Goal: Task Accomplishment & Management: Manage account settings

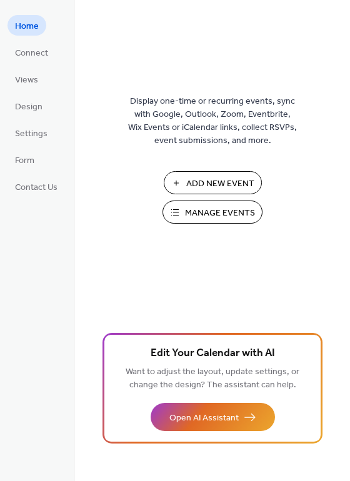
click at [220, 212] on span "Manage Events" at bounding box center [220, 213] width 70 height 13
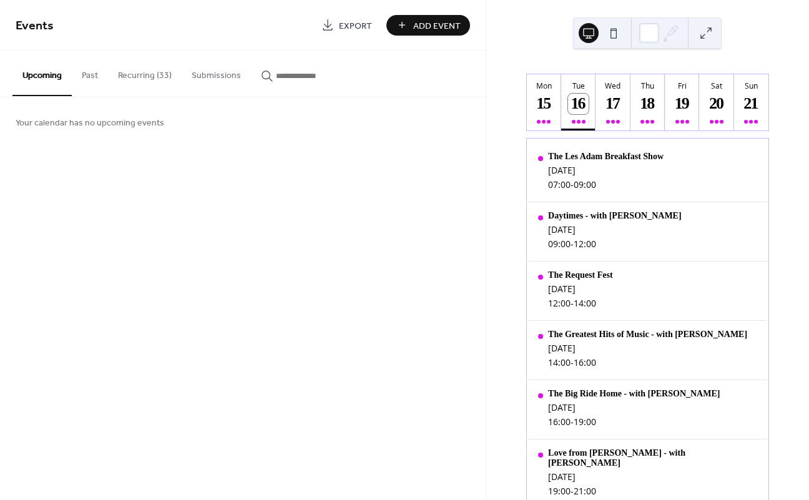
click at [147, 81] on button "Recurring (33)" at bounding box center [145, 73] width 74 height 44
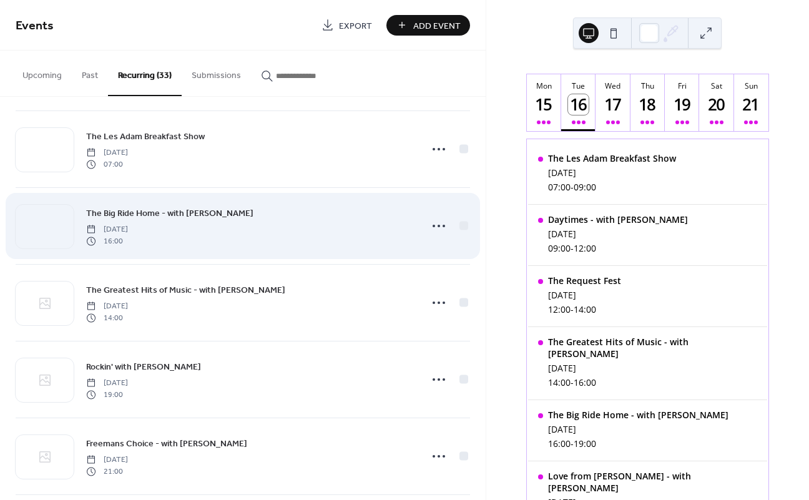
scroll to position [1468, 0]
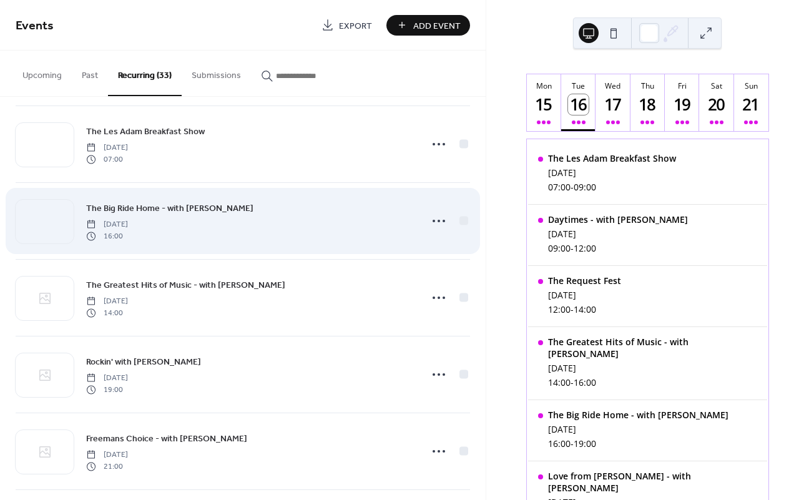
click at [244, 210] on div "The Big Ride Home - with [PERSON_NAME] [DATE] 16:00" at bounding box center [249, 221] width 327 height 40
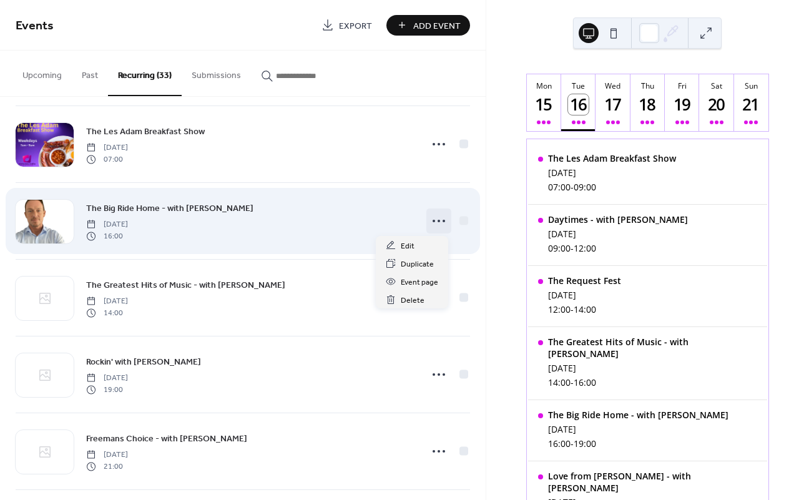
click at [430, 220] on icon at bounding box center [439, 221] width 20 height 20
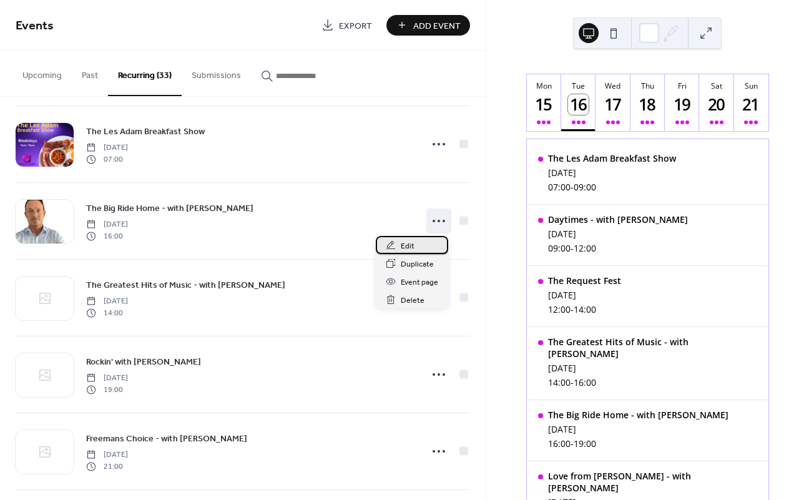
click at [416, 247] on div "Edit" at bounding box center [412, 245] width 72 height 18
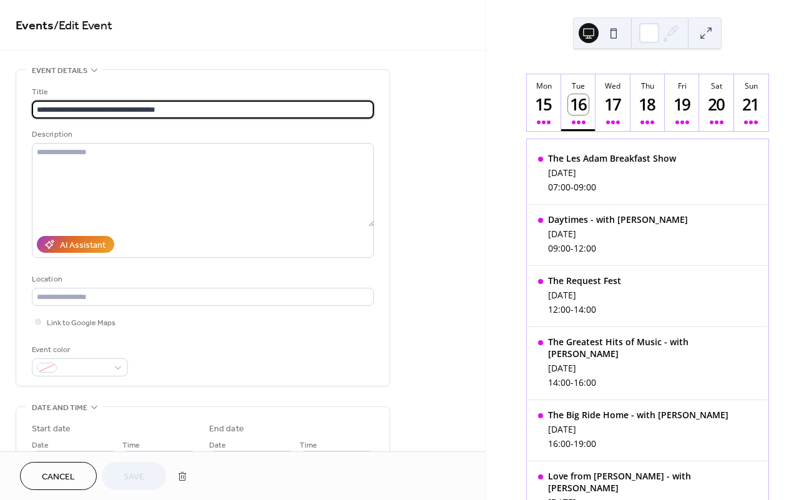
click at [79, 112] on input "**********" at bounding box center [203, 110] width 342 height 18
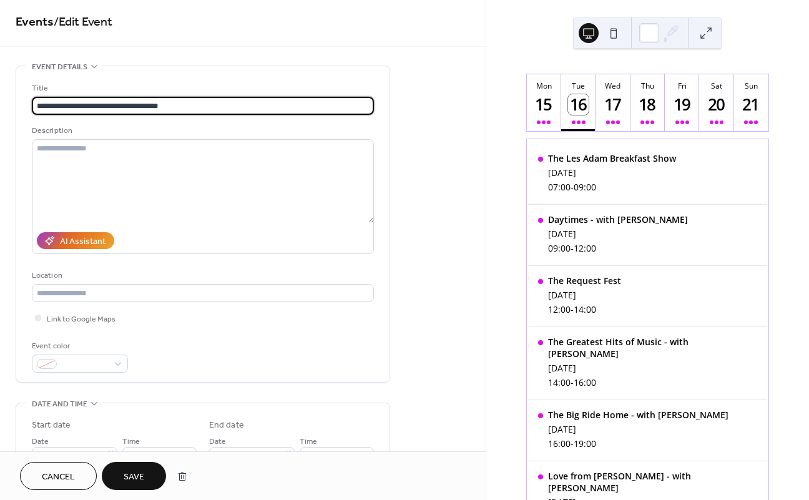
drag, startPoint x: 170, startPoint y: 105, endPoint x: 126, endPoint y: 106, distance: 43.7
click at [126, 106] on input "**********" at bounding box center [203, 106] width 342 height 18
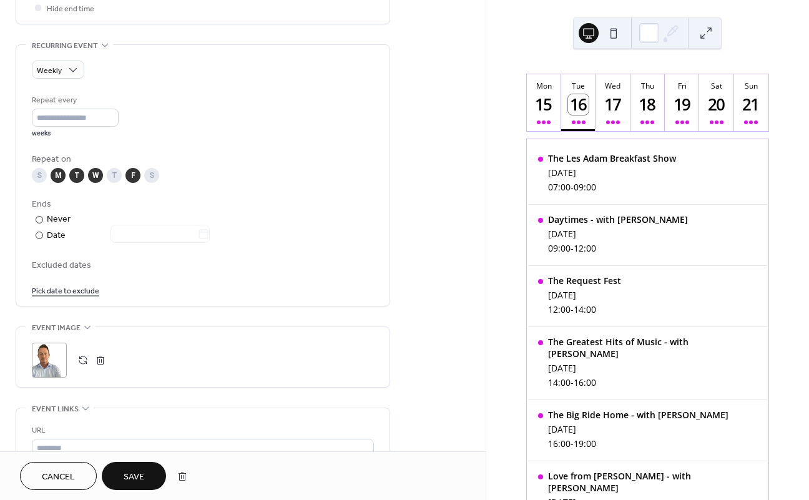
scroll to position [509, 0]
type input "**********"
click at [104, 368] on button "button" at bounding box center [100, 359] width 17 height 17
click at [85, 365] on button "button" at bounding box center [82, 359] width 17 height 17
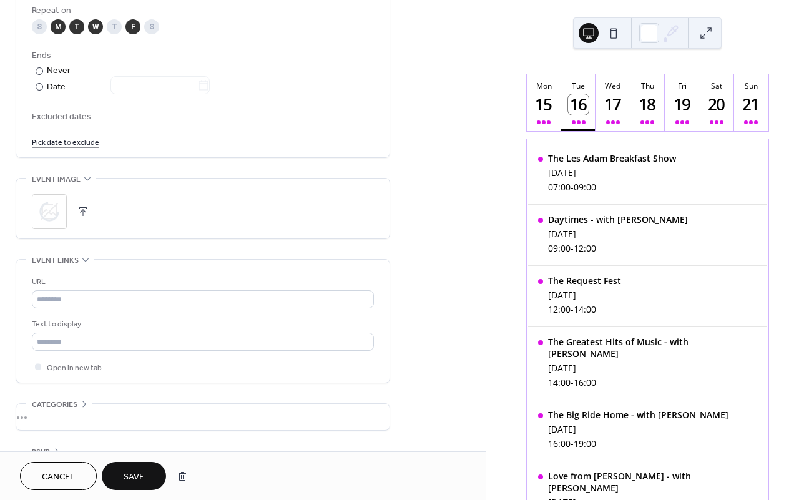
scroll to position [658, 0]
click at [144, 478] on span "Save" at bounding box center [134, 477] width 21 height 13
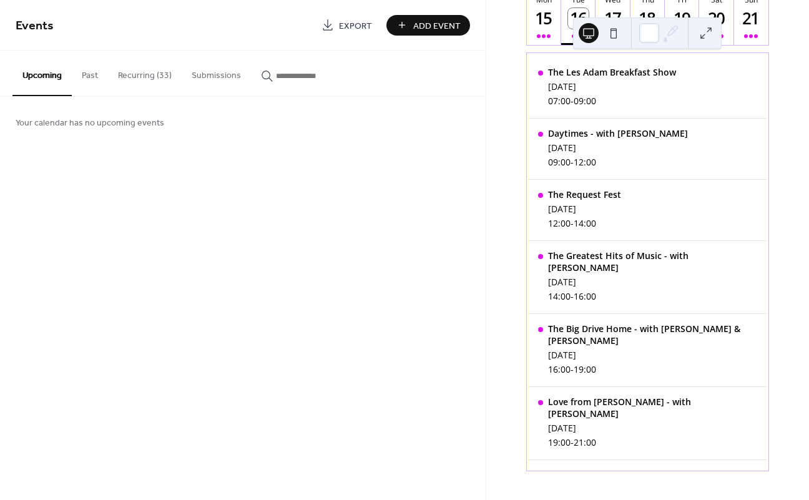
click at [788, 295] on div "Mon 15 Tue 16 Wed 17 Thu 18 Fri 19 Sat 20 Sun 21 The Les Adam Breakfast Show [D…" at bounding box center [647, 250] width 323 height 500
click at [164, 72] on button "Recurring (33)" at bounding box center [145, 73] width 74 height 44
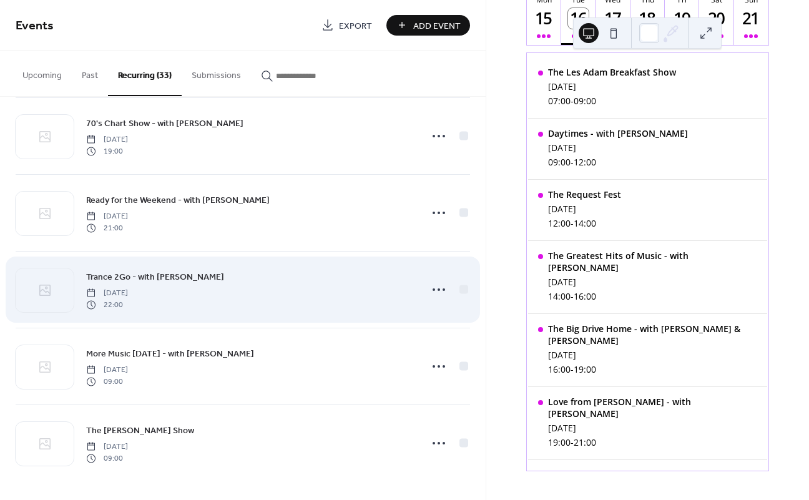
scroll to position [2167, 0]
click at [52, 292] on icon at bounding box center [44, 290] width 15 height 15
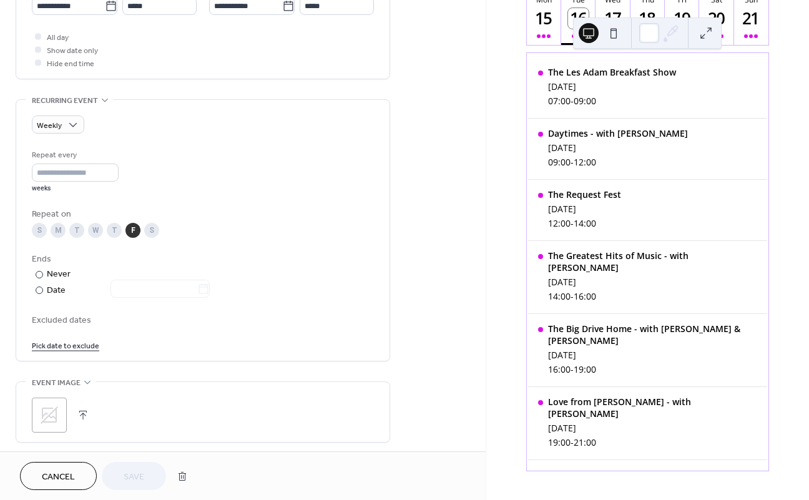
scroll to position [587, 0]
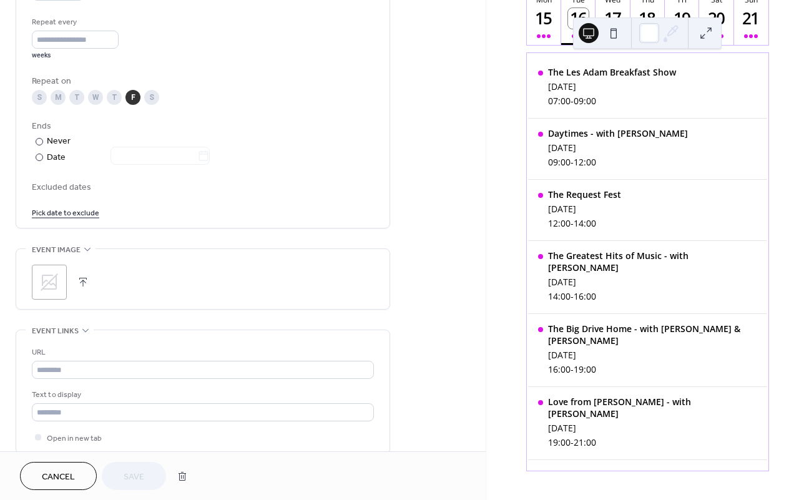
click at [52, 291] on icon at bounding box center [49, 282] width 20 height 20
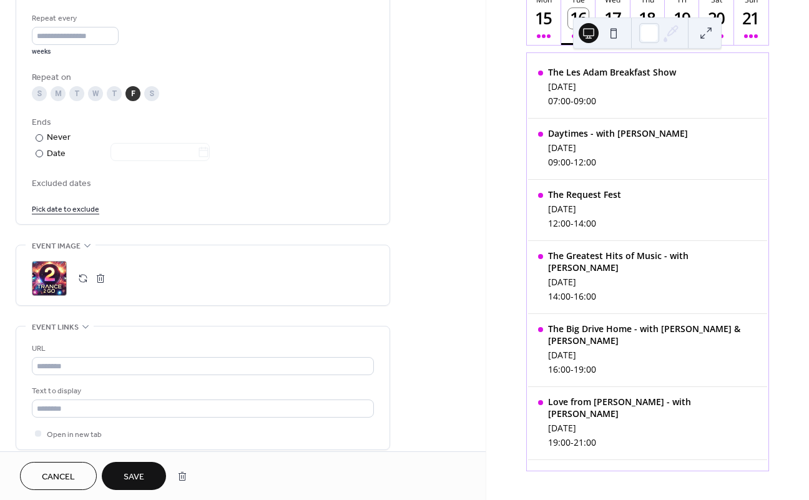
click at [144, 481] on span "Save" at bounding box center [134, 477] width 21 height 13
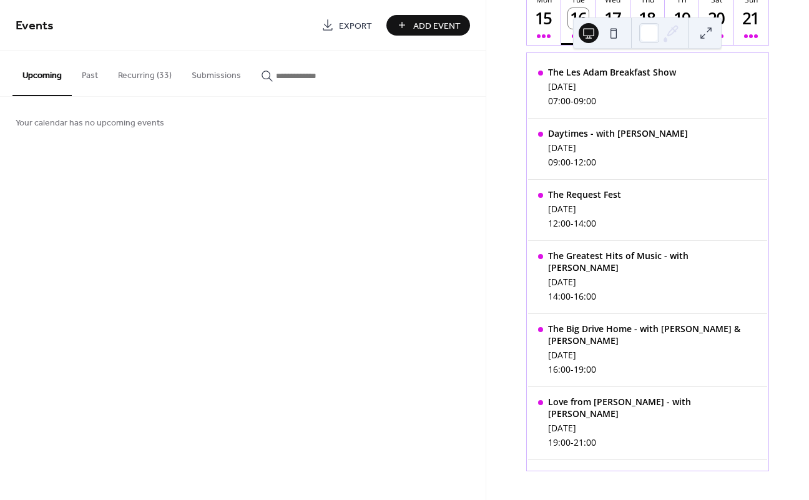
click at [154, 74] on button "Recurring (33)" at bounding box center [145, 73] width 74 height 44
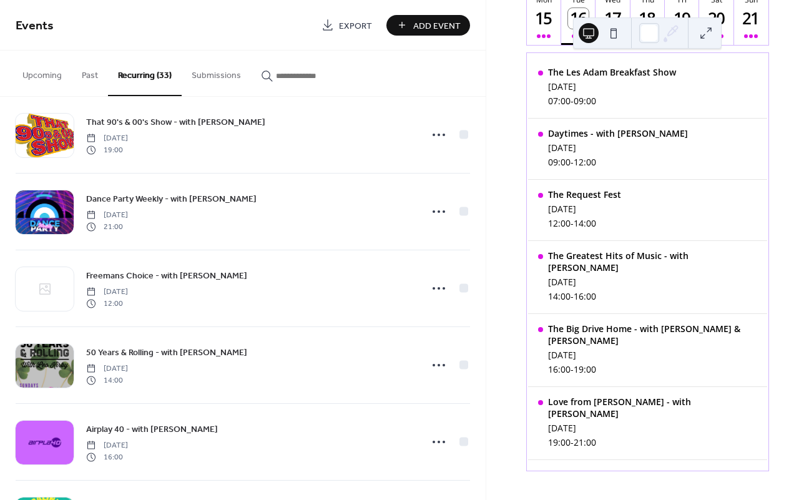
scroll to position [410, 0]
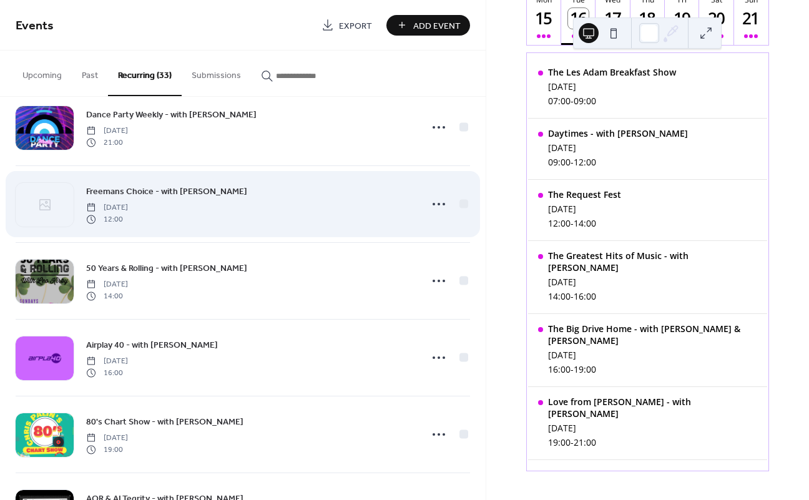
click at [65, 202] on div at bounding box center [45, 205] width 58 height 44
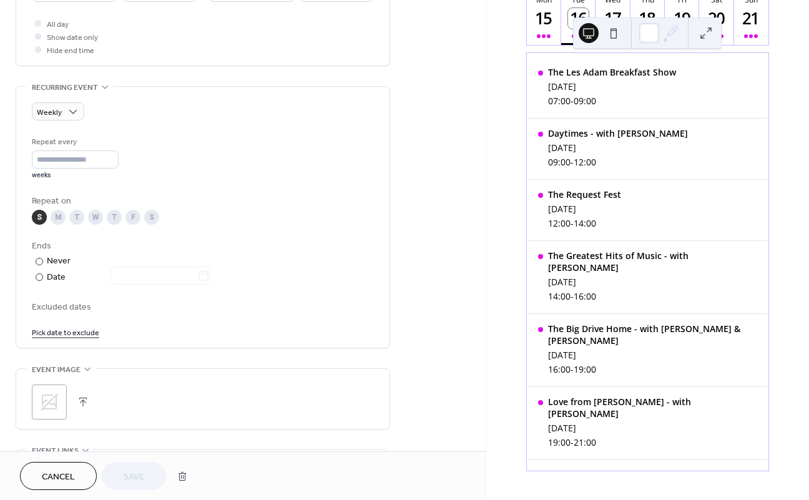
scroll to position [494, 0]
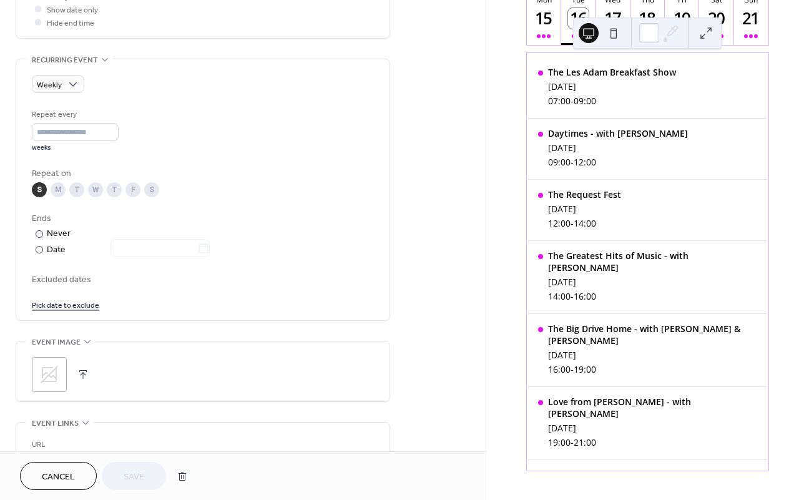
click at [56, 376] on icon at bounding box center [49, 374] width 17 height 17
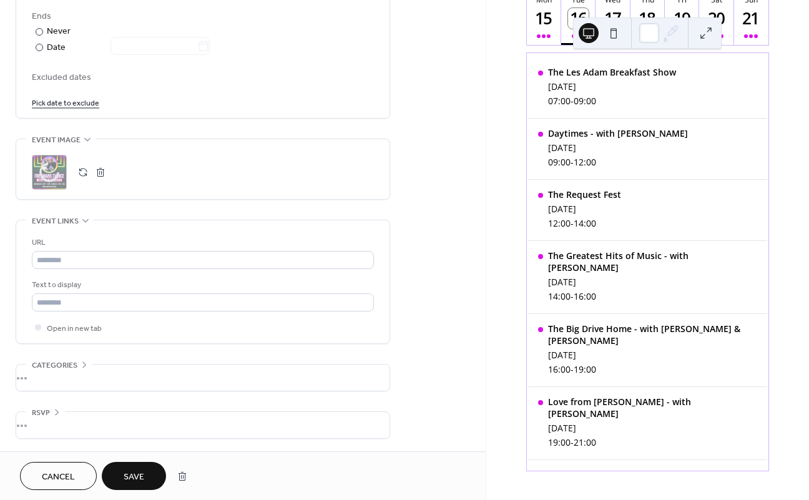
scroll to position [705, 0]
click at [143, 473] on span "Save" at bounding box center [134, 477] width 21 height 13
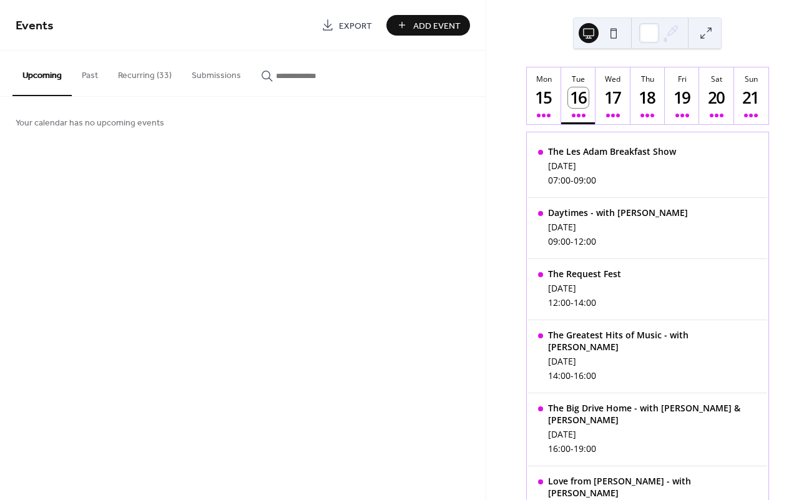
scroll to position [7, 0]
